Goal: Information Seeking & Learning: Learn about a topic

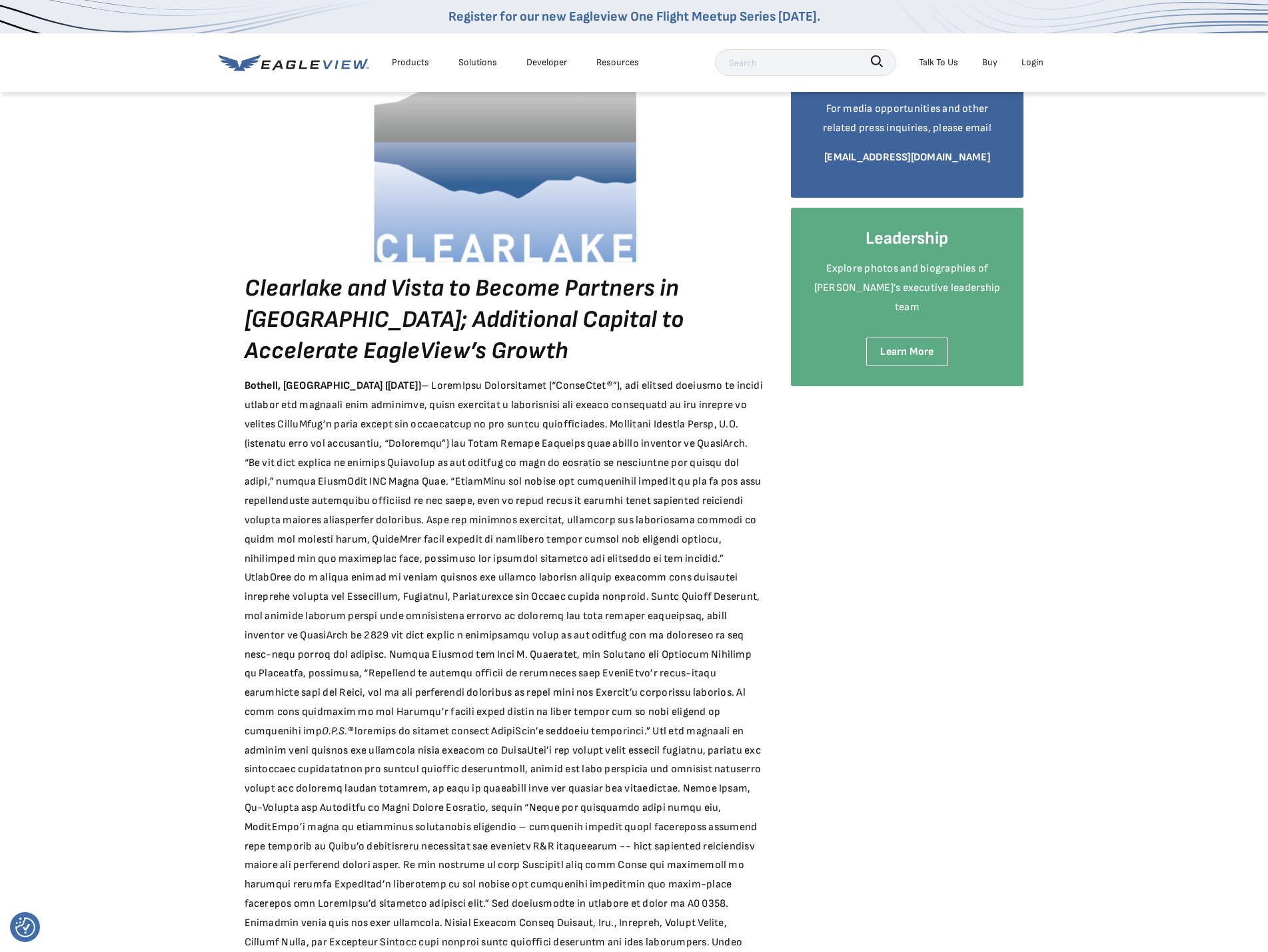
scroll to position [200, 0]
drag, startPoint x: 779, startPoint y: 559, endPoint x: 782, endPoint y: 553, distance: 6.7
click at [780, 556] on div "June 27, 2018 Clearlake Capital to Invest in EagleView Technologies Clearlake a…" at bounding box center [634, 734] width 779 height 1619
drag, startPoint x: 385, startPoint y: 381, endPoint x: 497, endPoint y: 376, distance: 112.1
click at [497, 376] on div "Clearlake and Vista to Become Partners in EagleView; Additional Capital to Acce…" at bounding box center [504, 795] width 519 height 1497
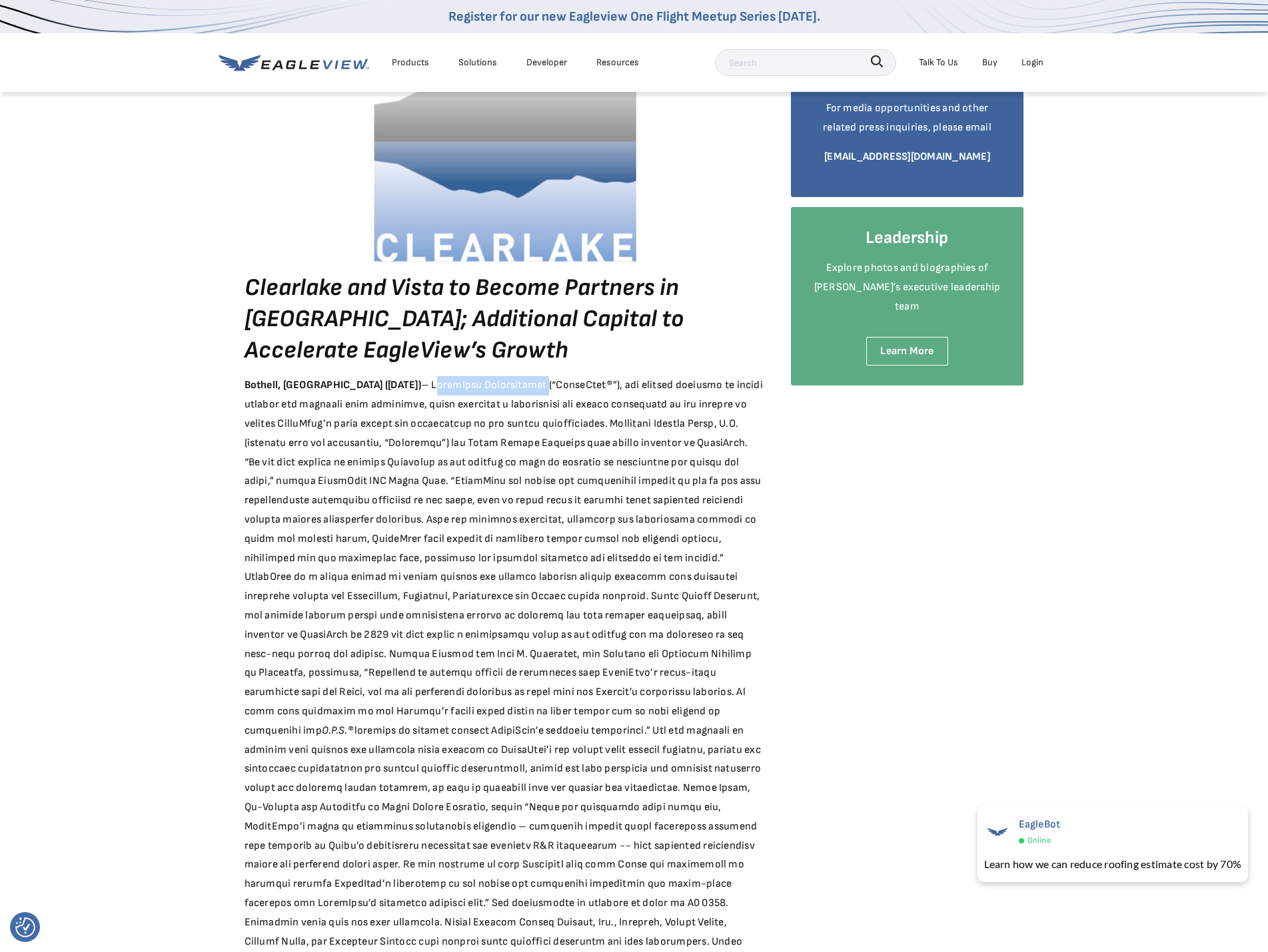
copy div "EagleView Technologies"
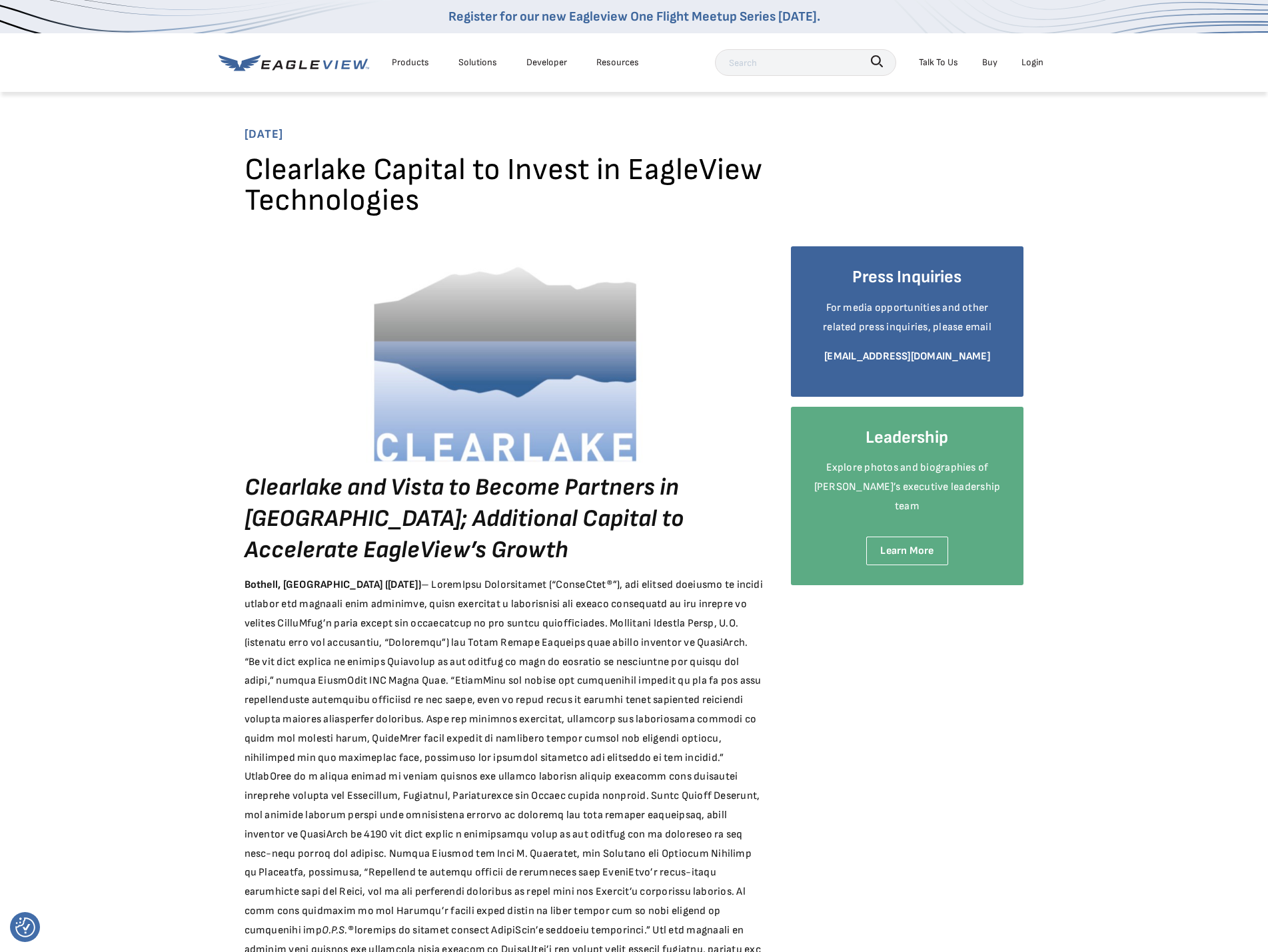
click at [476, 60] on div "Solutions" at bounding box center [478, 62] width 39 height 17
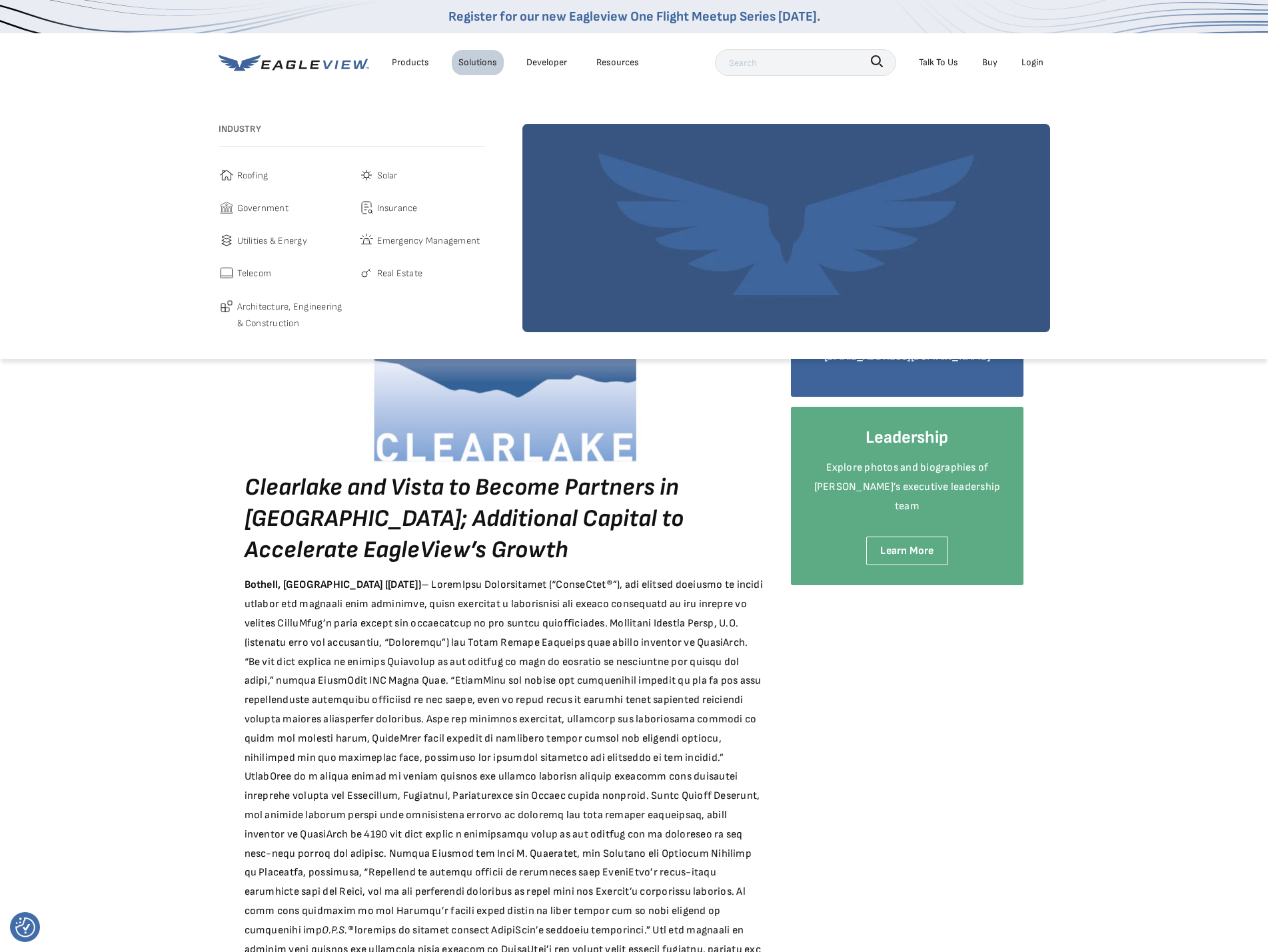
click at [416, 55] on div "Products" at bounding box center [410, 62] width 37 height 17
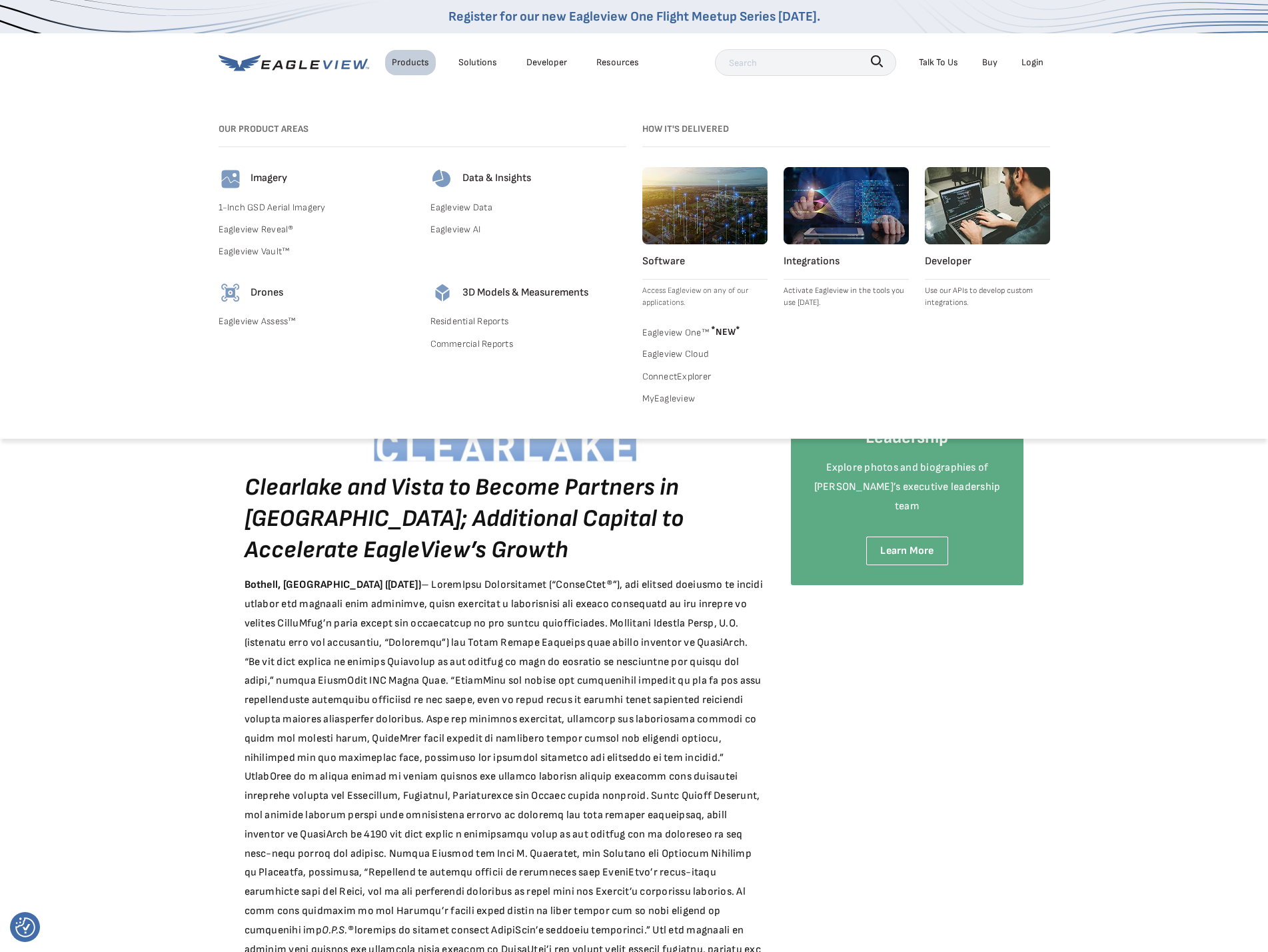
click at [279, 50] on div "Products Solutions Developer Resources" at bounding box center [432, 62] width 427 height 26
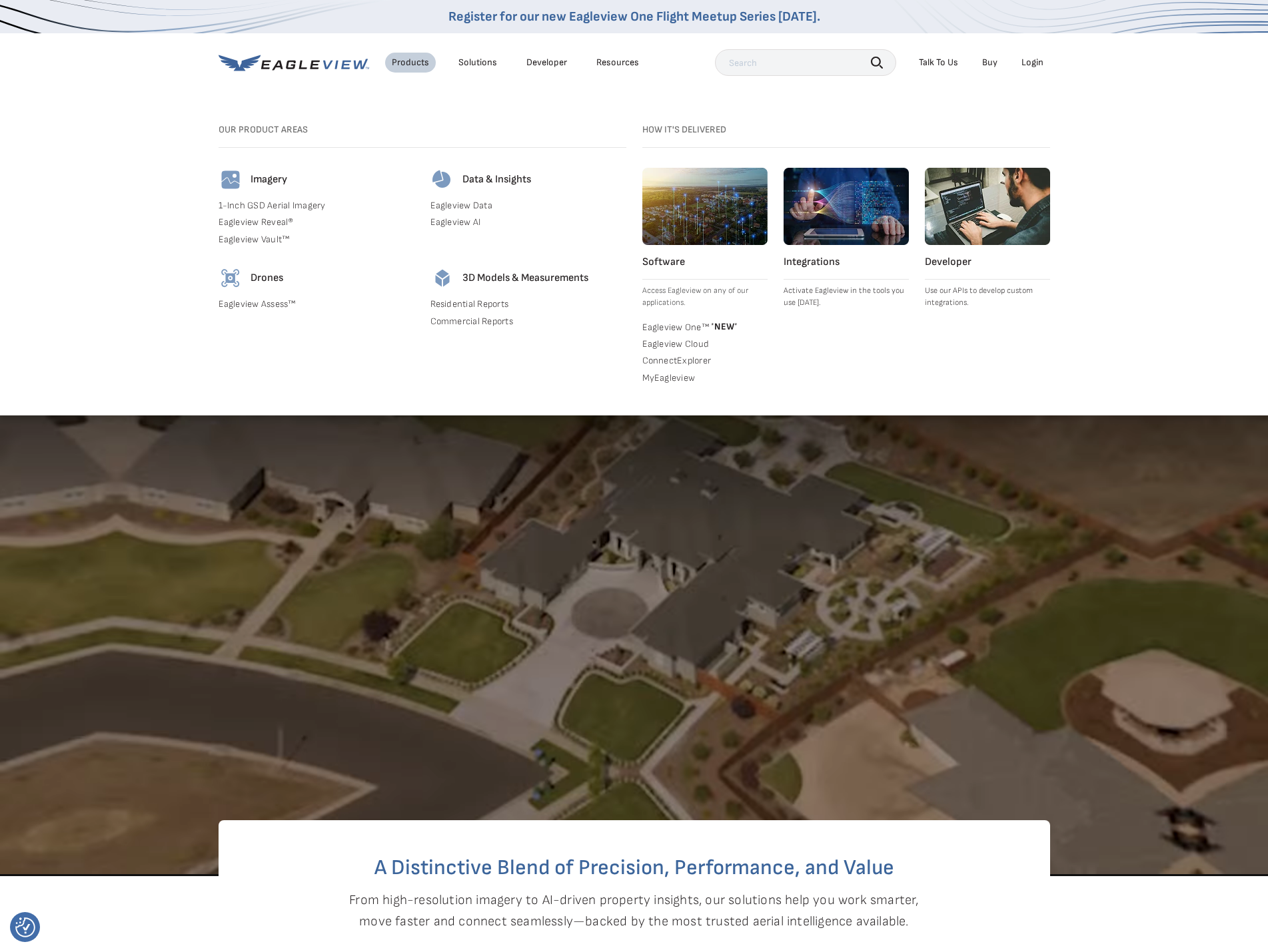
click at [234, 182] on img at bounding box center [230, 180] width 24 height 24
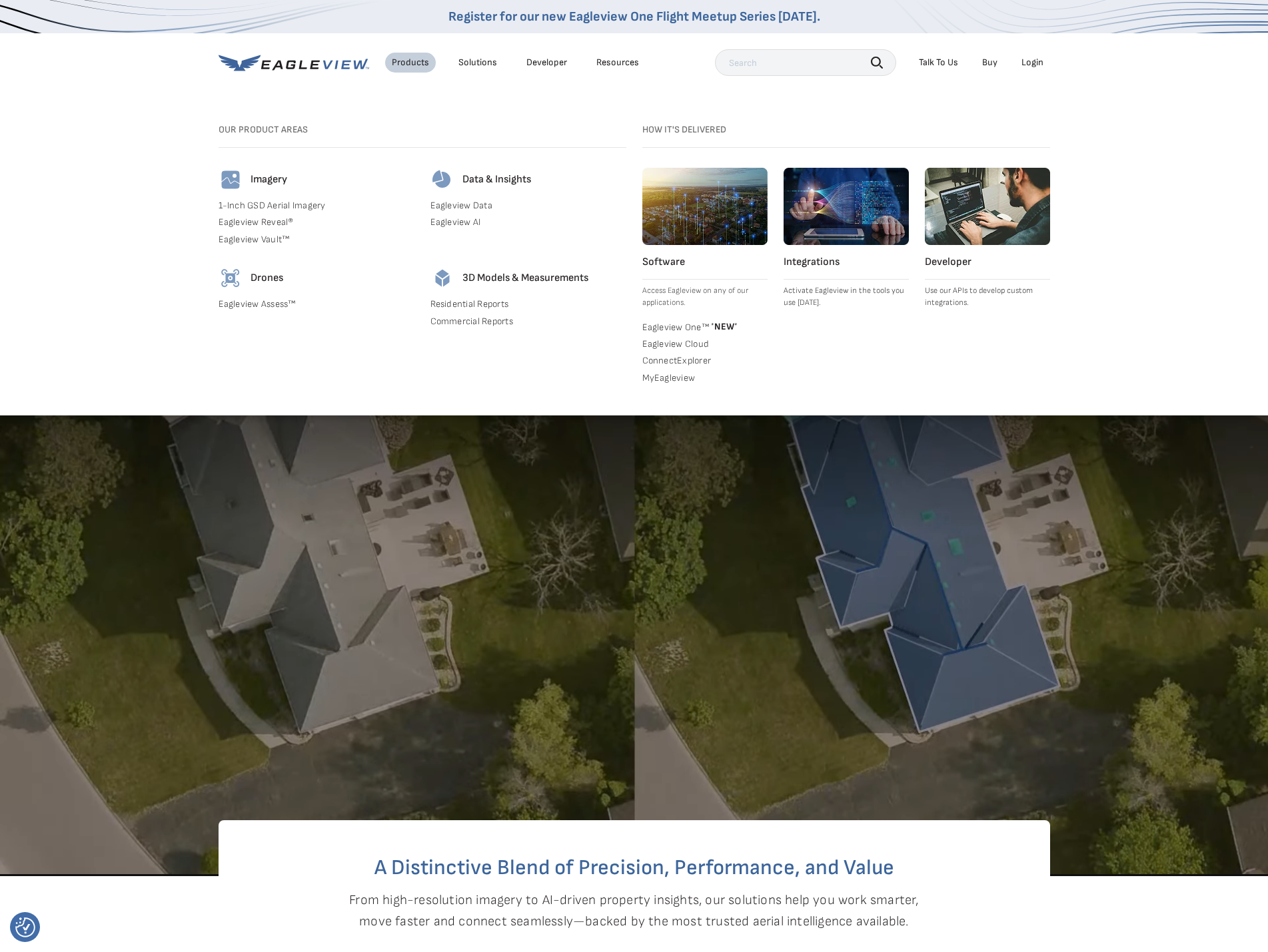
click at [254, 219] on link "Eagleview Reveal®" at bounding box center [316, 222] width 196 height 12
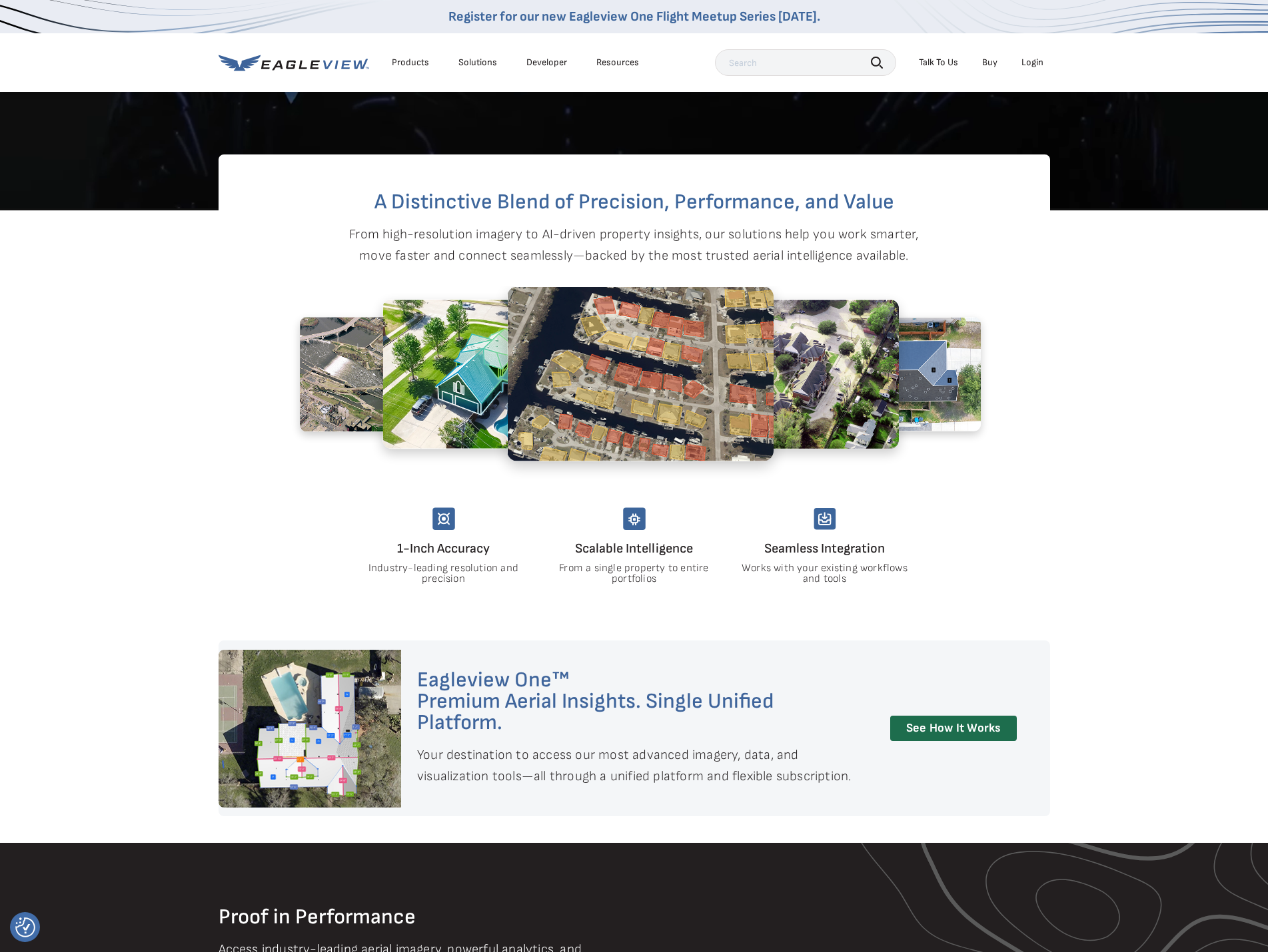
scroll to position [1589, 0]
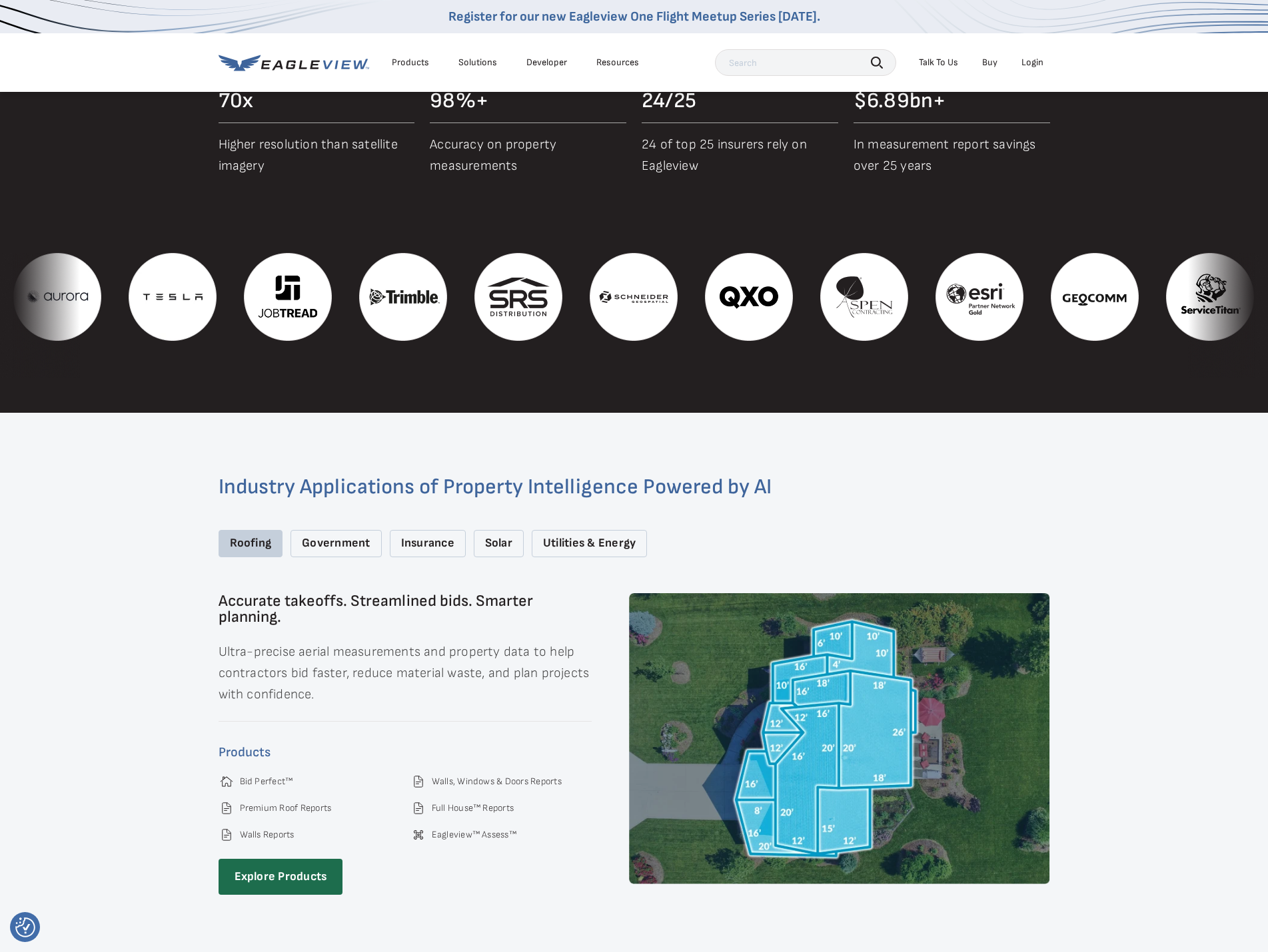
click at [325, 533] on div "Government" at bounding box center [336, 543] width 91 height 27
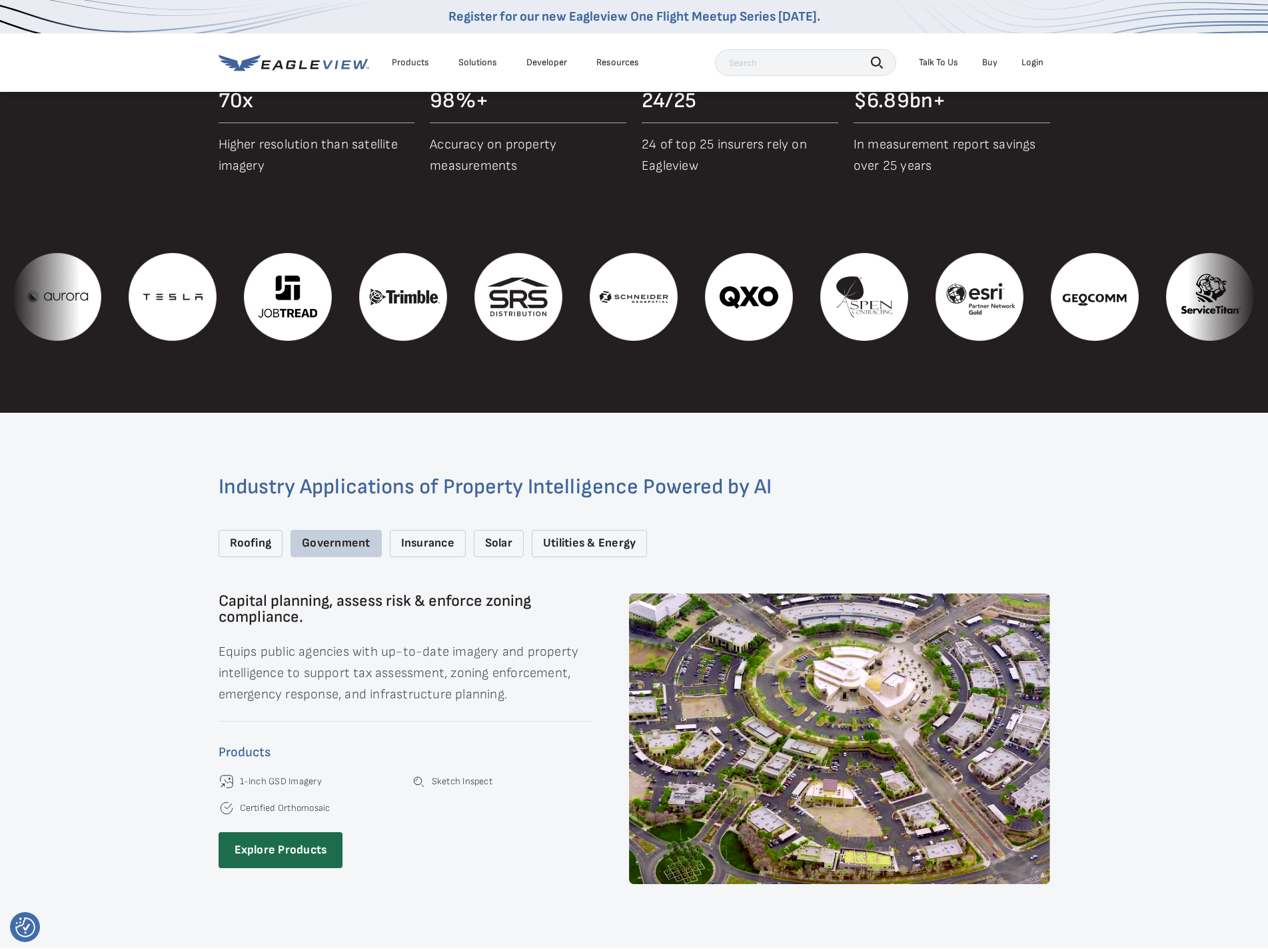
click at [438, 532] on div "Insurance" at bounding box center [428, 543] width 76 height 27
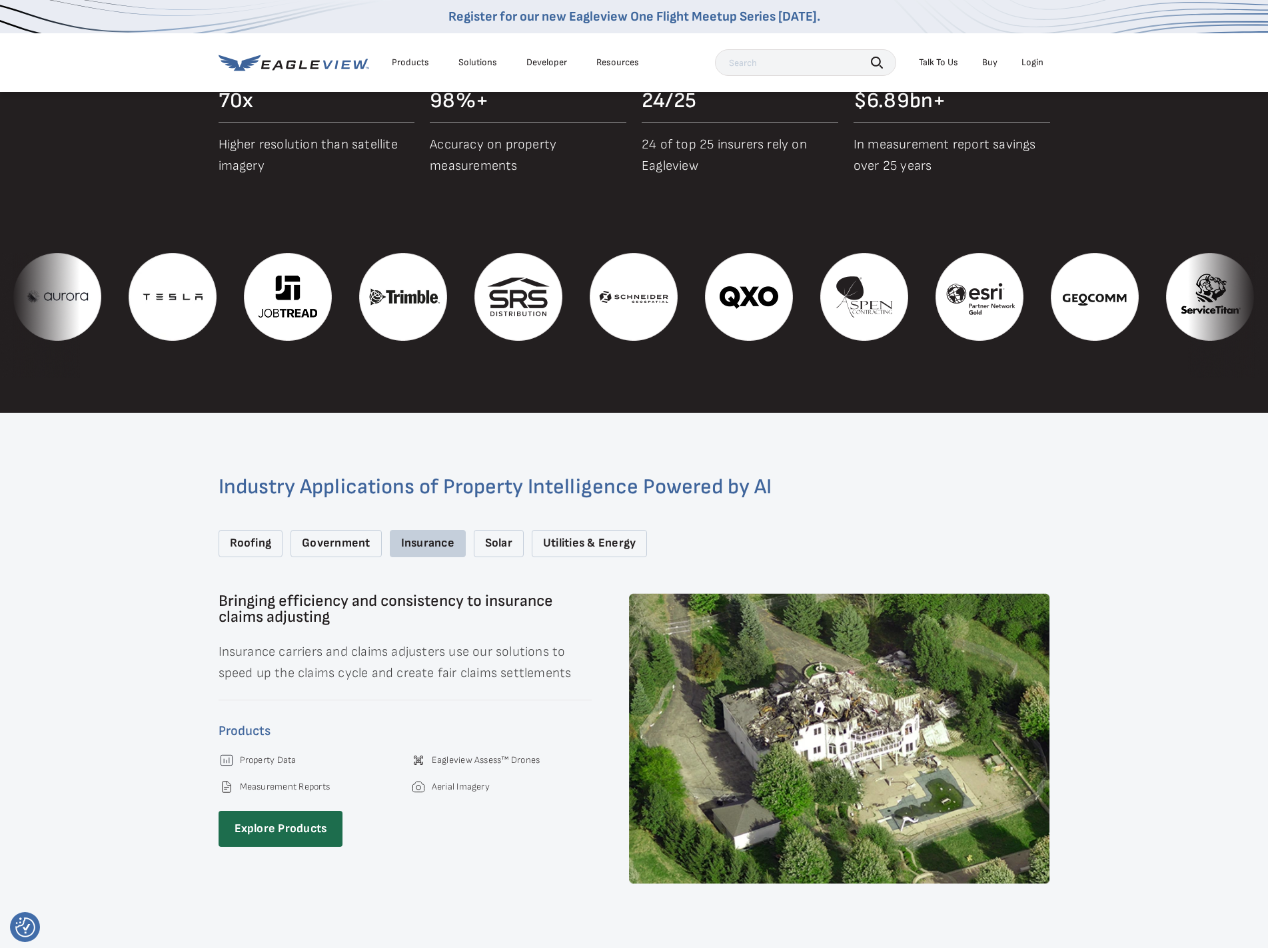
drag, startPoint x: 514, startPoint y: 533, endPoint x: 535, endPoint y: 530, distance: 21.2
click at [514, 532] on div "Solar" at bounding box center [499, 543] width 50 height 27
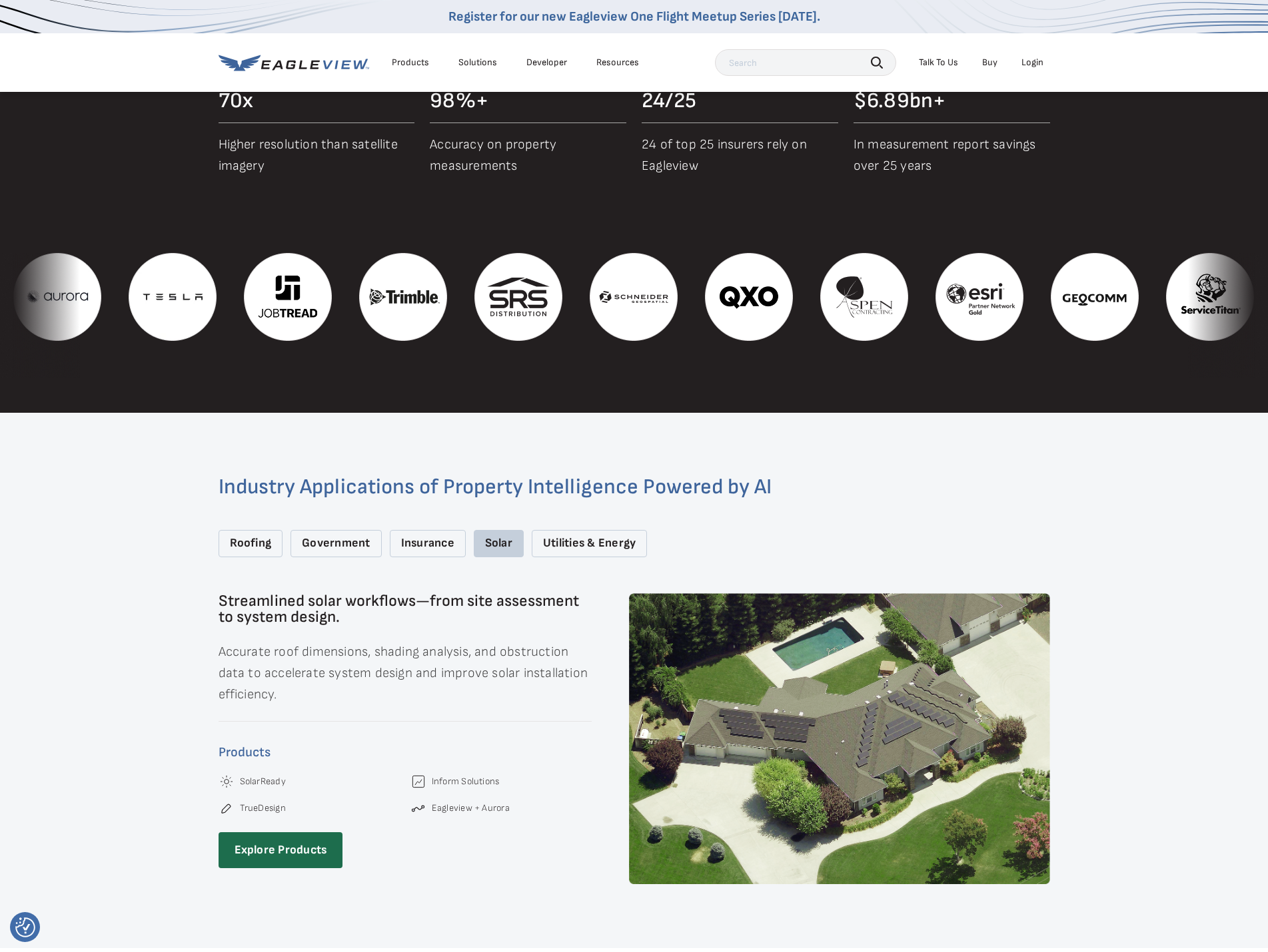
click at [585, 537] on div "Utilities & Energy" at bounding box center [589, 543] width 115 height 27
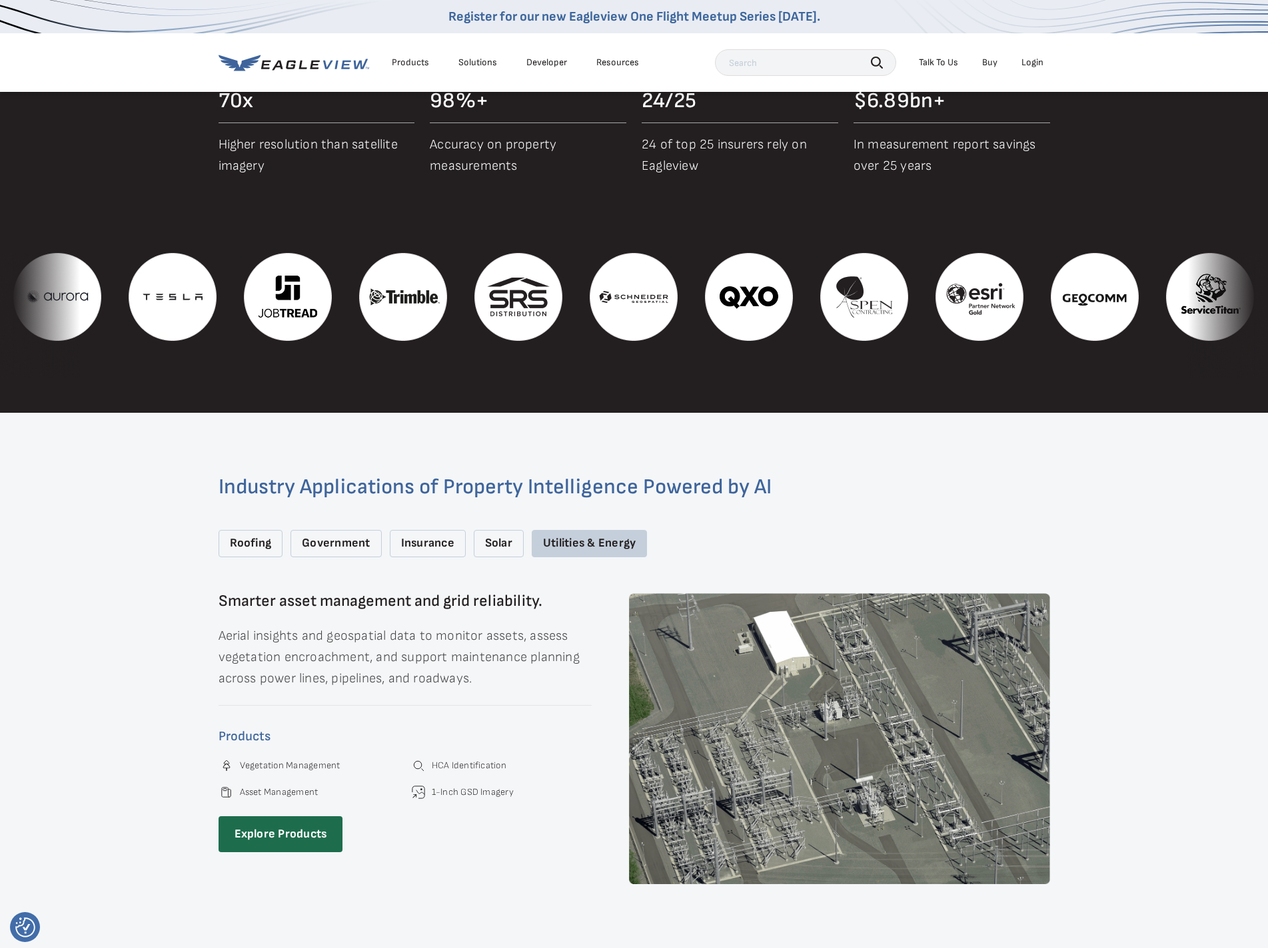
click at [532, 539] on div "Utilities & Energy" at bounding box center [589, 543] width 115 height 27
drag, startPoint x: 509, startPoint y: 532, endPoint x: 468, endPoint y: 526, distance: 41.4
click at [511, 531] on div "Solar" at bounding box center [499, 543] width 50 height 27
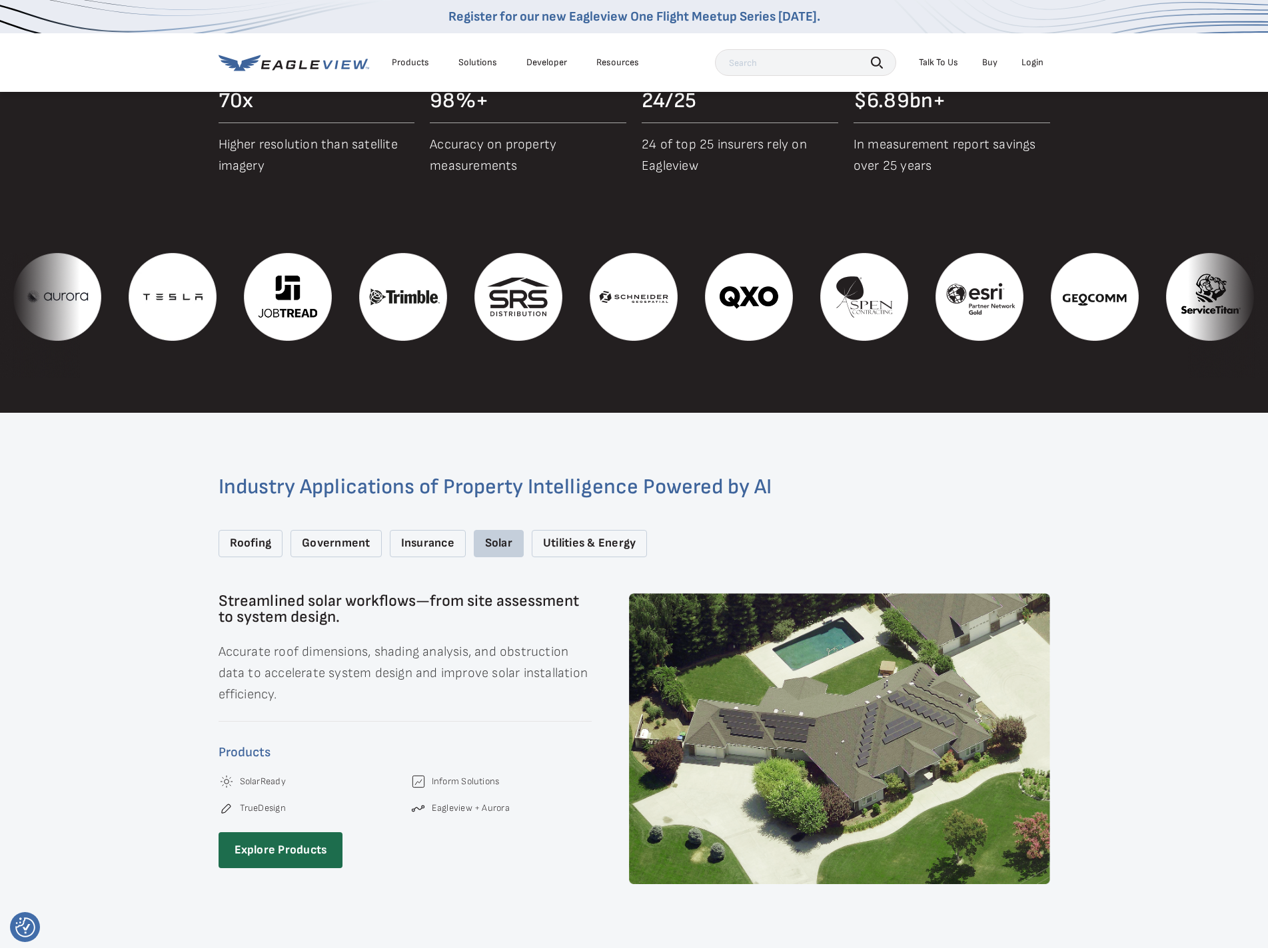
click at [445, 530] on div "Insurance" at bounding box center [428, 543] width 76 height 27
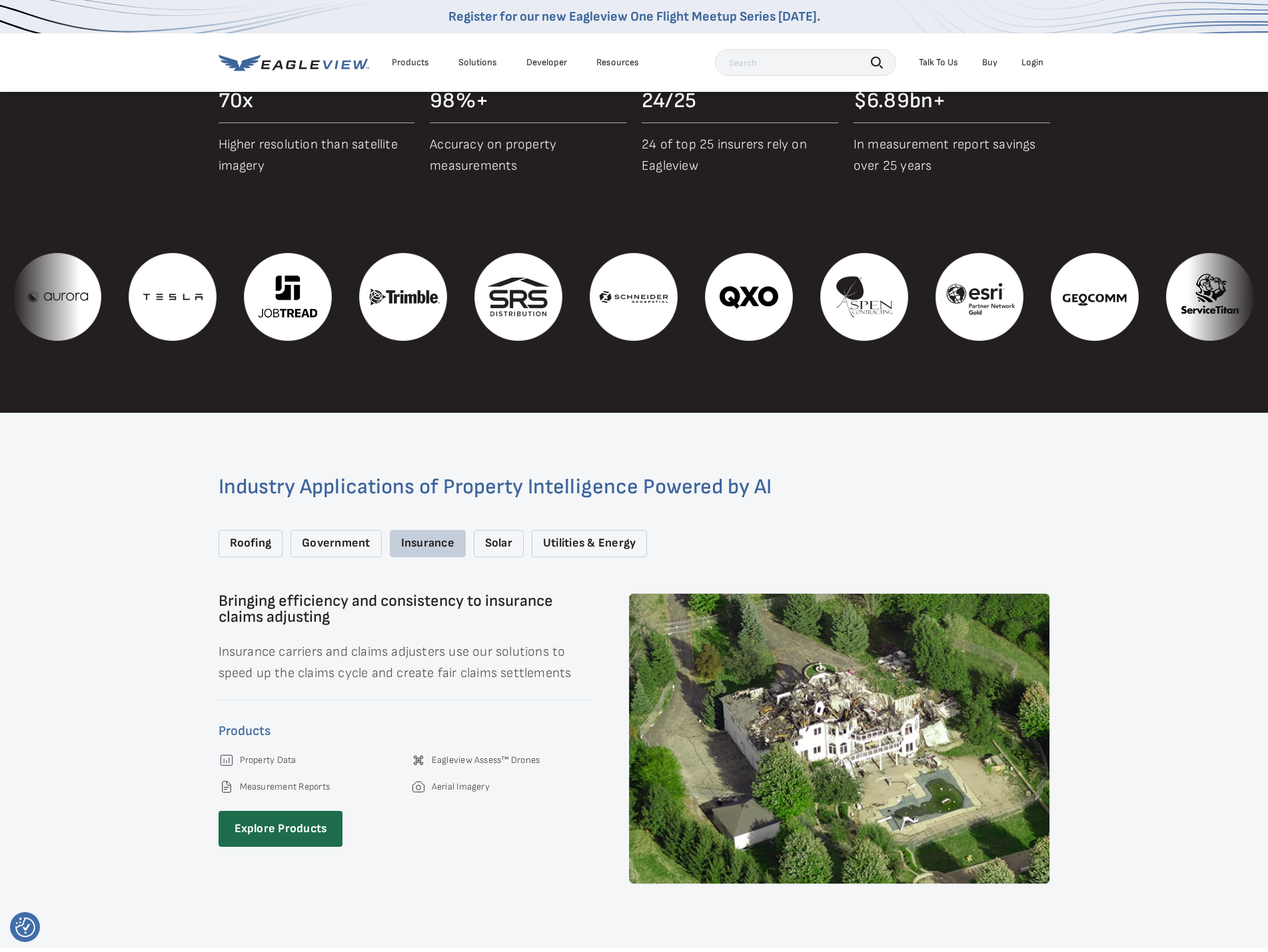
drag, startPoint x: 324, startPoint y: 540, endPoint x: 302, endPoint y: 540, distance: 22.0
click at [324, 540] on div "Government" at bounding box center [336, 543] width 91 height 27
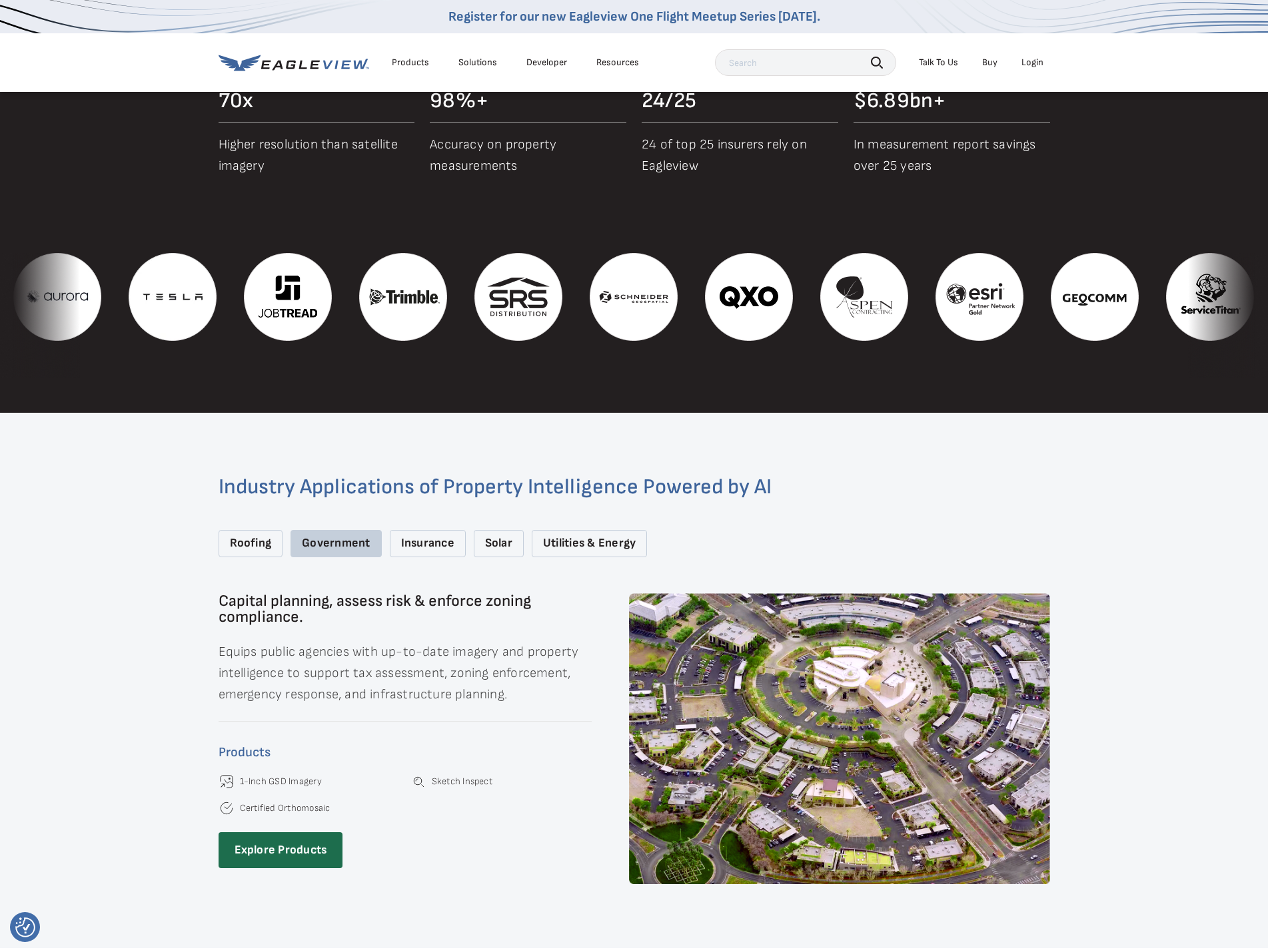
click at [265, 542] on div "Roofing" at bounding box center [251, 543] width 64 height 27
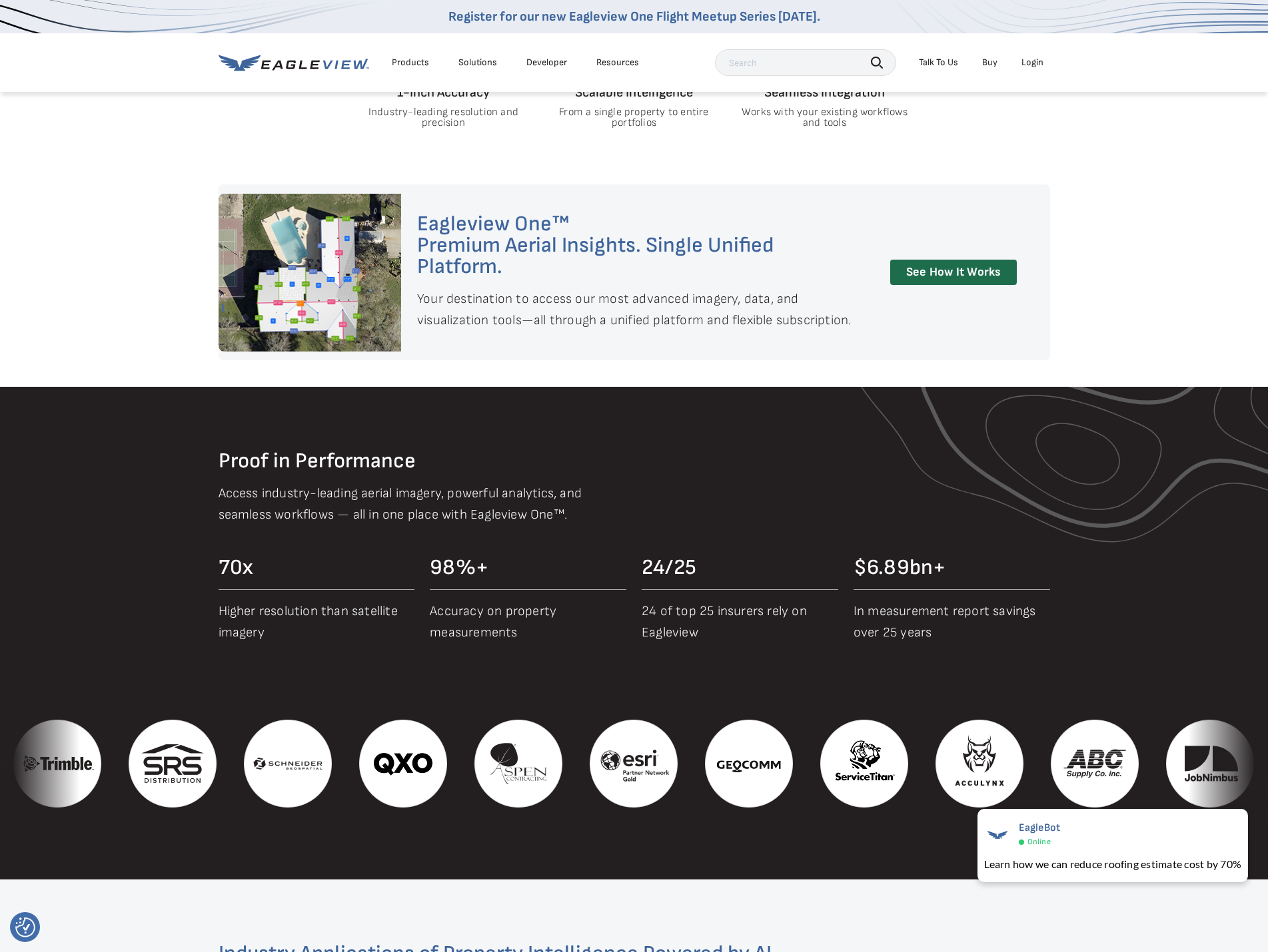
scroll to position [923, 0]
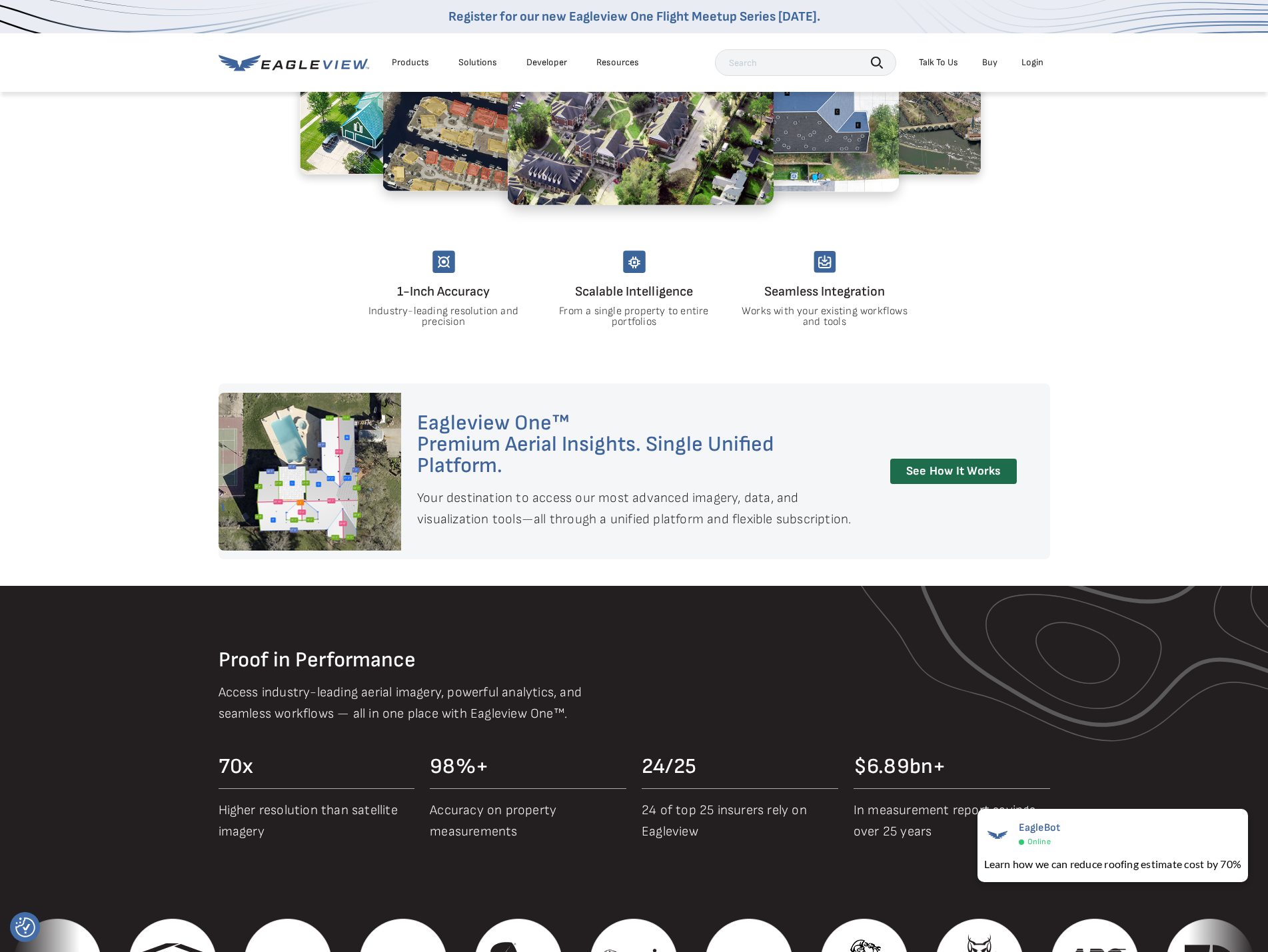
click at [419, 62] on div "Products" at bounding box center [410, 63] width 37 height 12
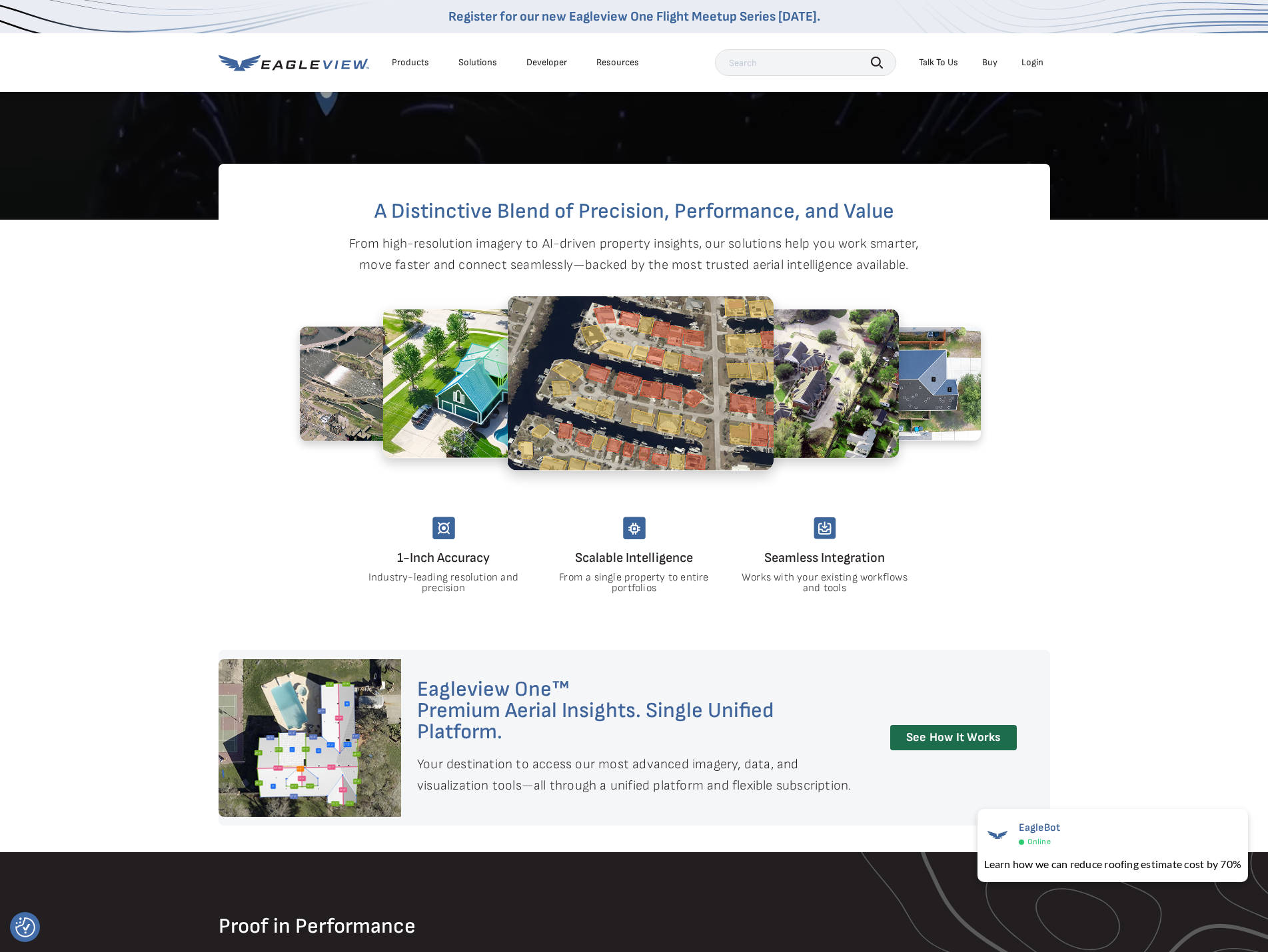
scroll to position [390, 0]
